Goal: Task Accomplishment & Management: Manage account settings

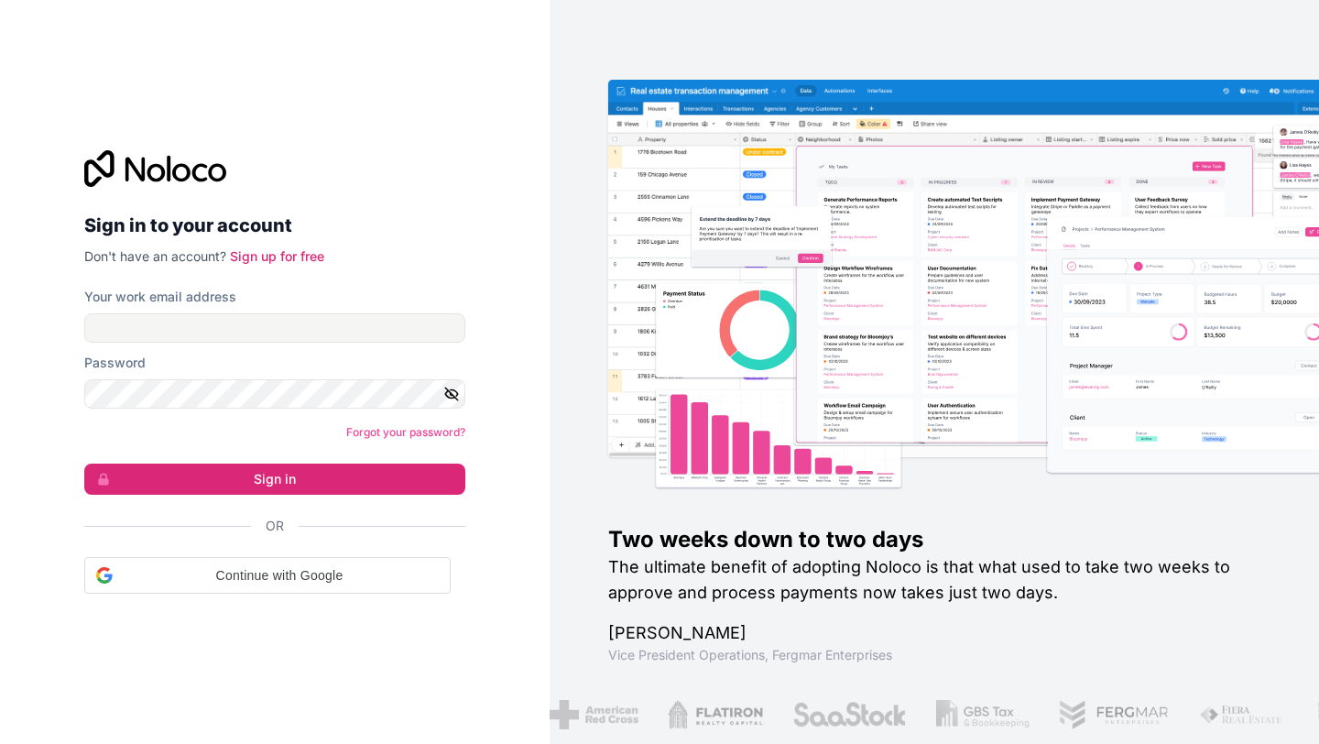
click at [274, 600] on div "Sign in to your account Don't have an account? Sign up for free Your work email…" at bounding box center [275, 372] width 410 height 502
click at [283, 579] on span "Continue with Google" at bounding box center [279, 575] width 319 height 19
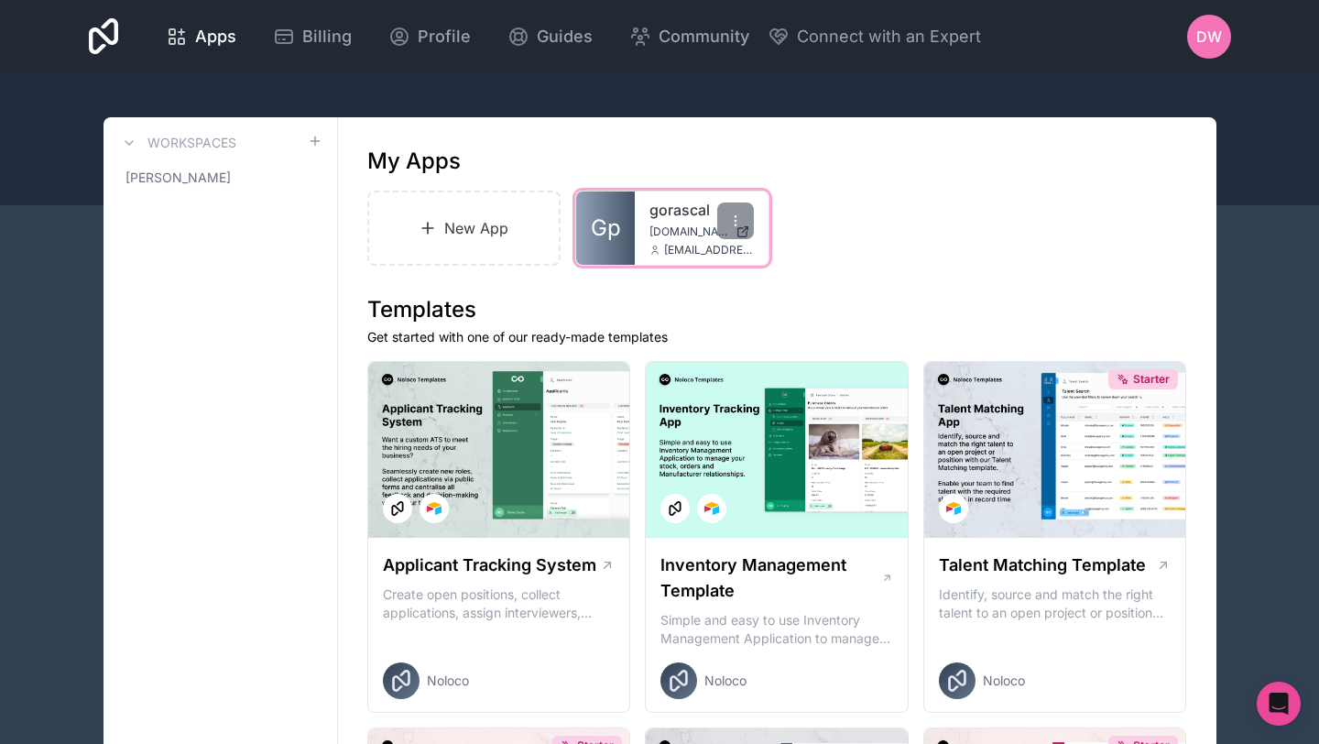
click at [677, 231] on span "gorascal.noloco.co" at bounding box center [688, 231] width 79 height 15
click at [1201, 45] on span "DW" at bounding box center [1209, 37] width 26 height 22
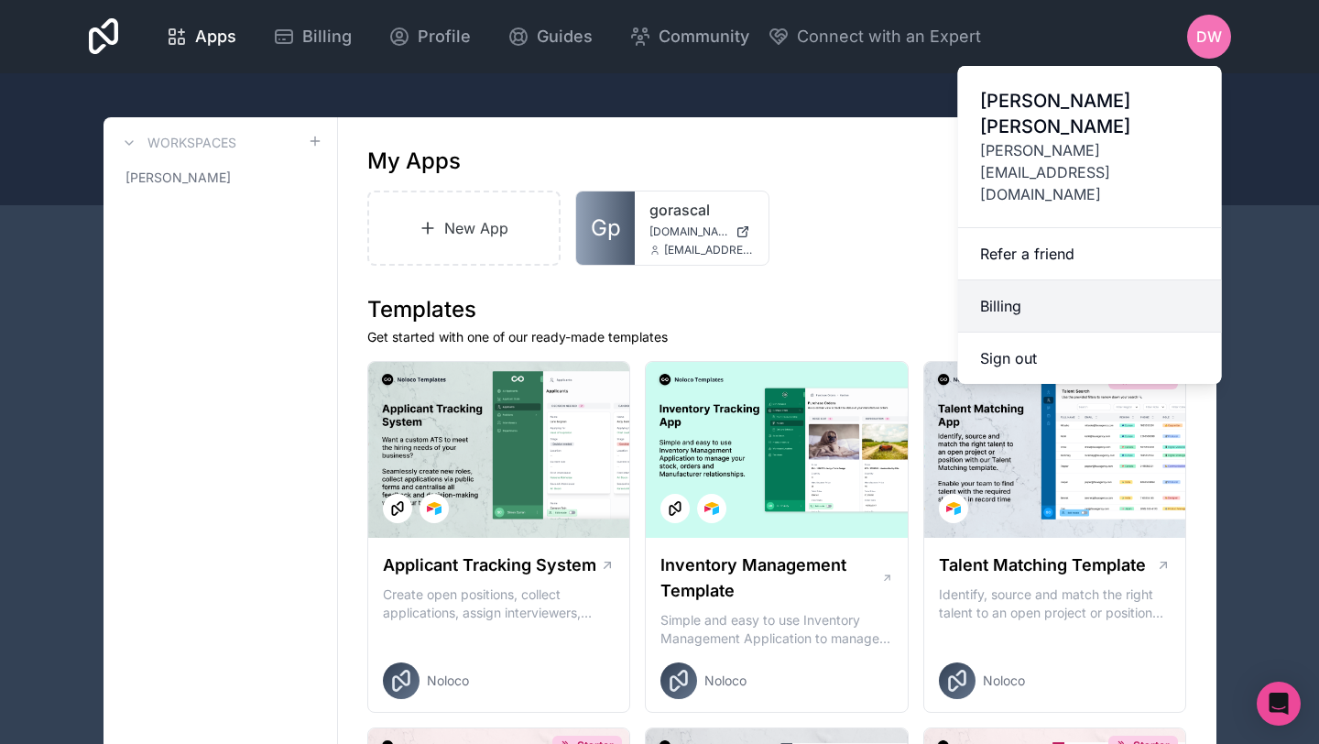
click at [1056, 280] on link "Billing" at bounding box center [1090, 306] width 264 height 52
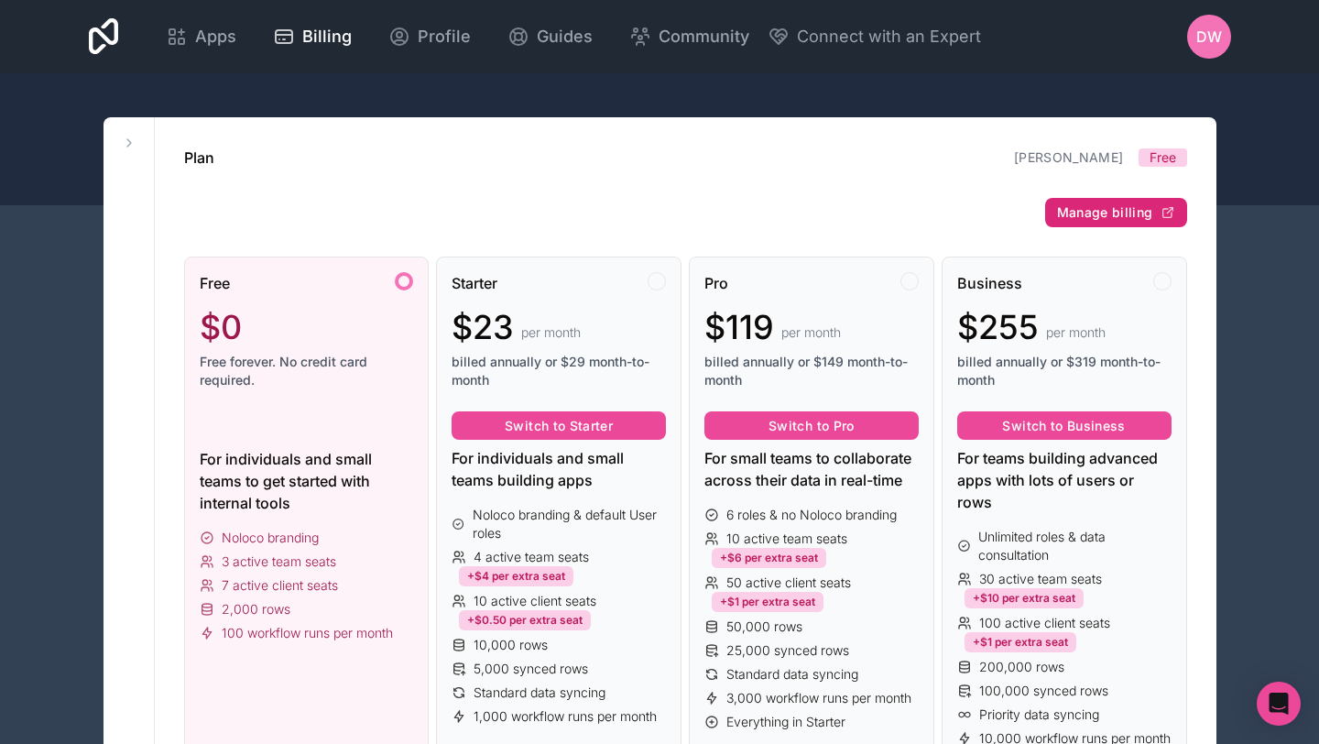
click at [1090, 212] on span "Manage billing" at bounding box center [1105, 212] width 96 height 16
click at [1217, 45] on span "DW" at bounding box center [1209, 37] width 26 height 22
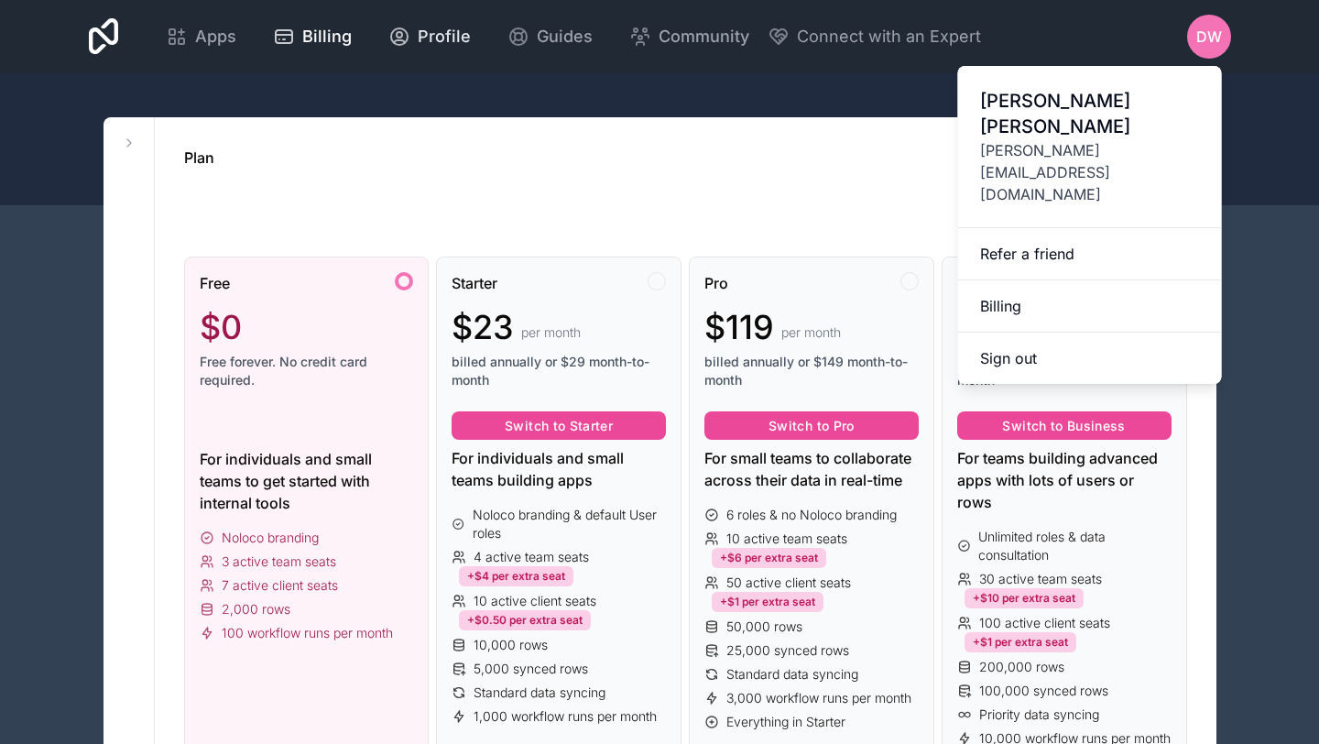
click at [585, 82] on div at bounding box center [659, 139] width 1319 height 132
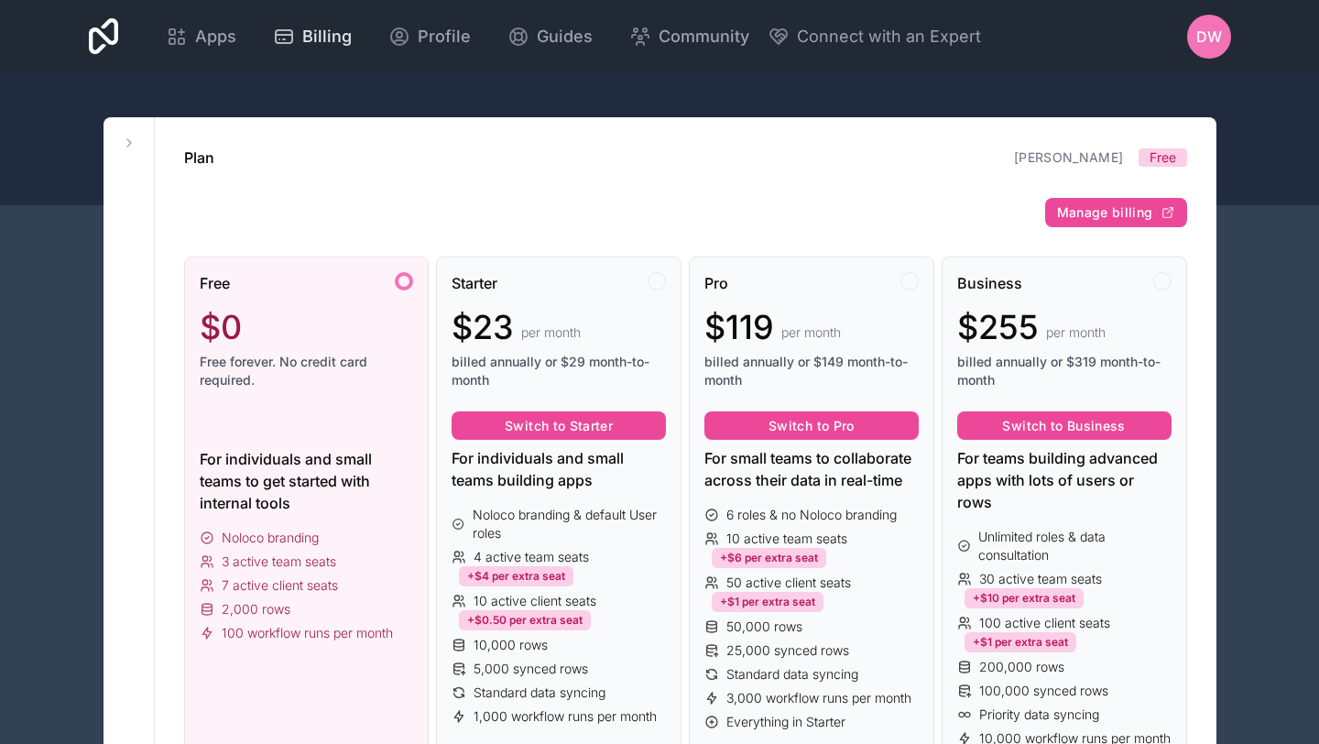
click at [330, 32] on span "Billing" at bounding box center [326, 37] width 49 height 26
click at [105, 43] on icon at bounding box center [104, 37] width 30 height 44
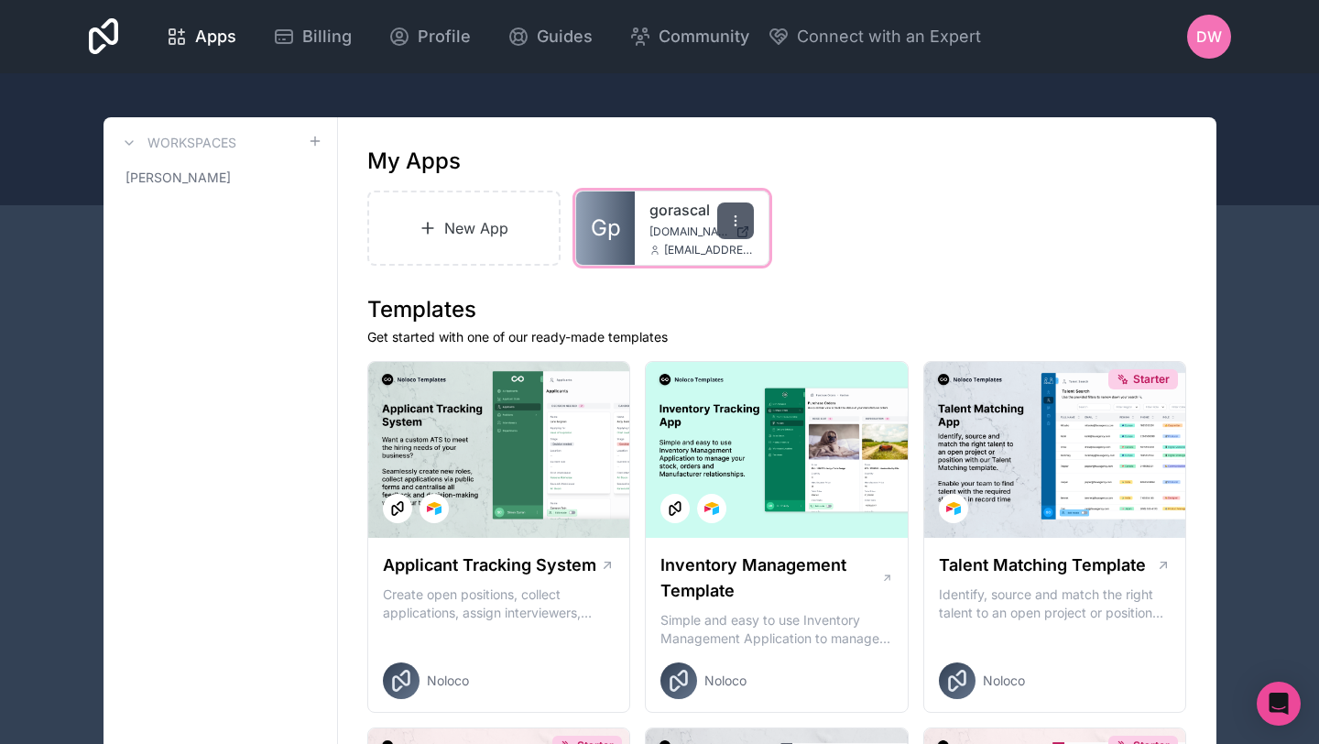
click at [744, 223] on div at bounding box center [735, 220] width 37 height 37
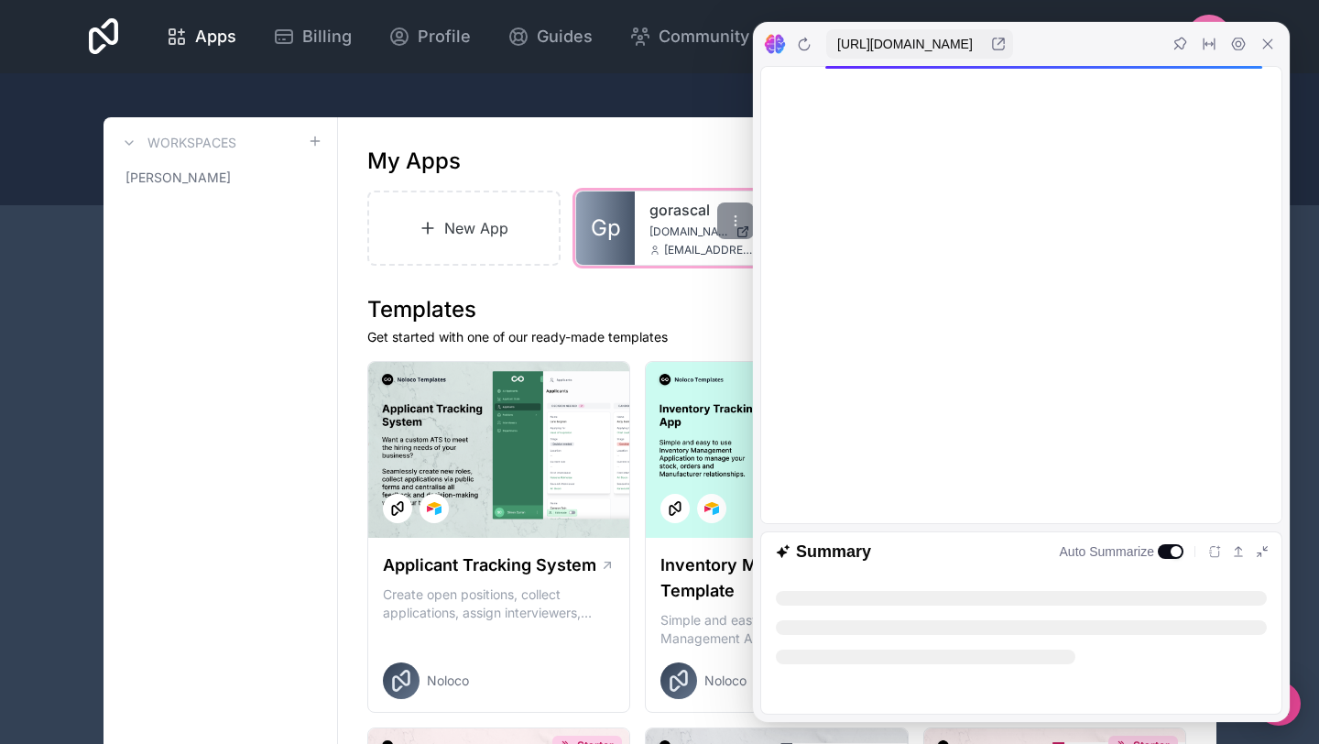
click at [665, 211] on link "gorascal" at bounding box center [701, 210] width 104 height 22
